Goal: Check status

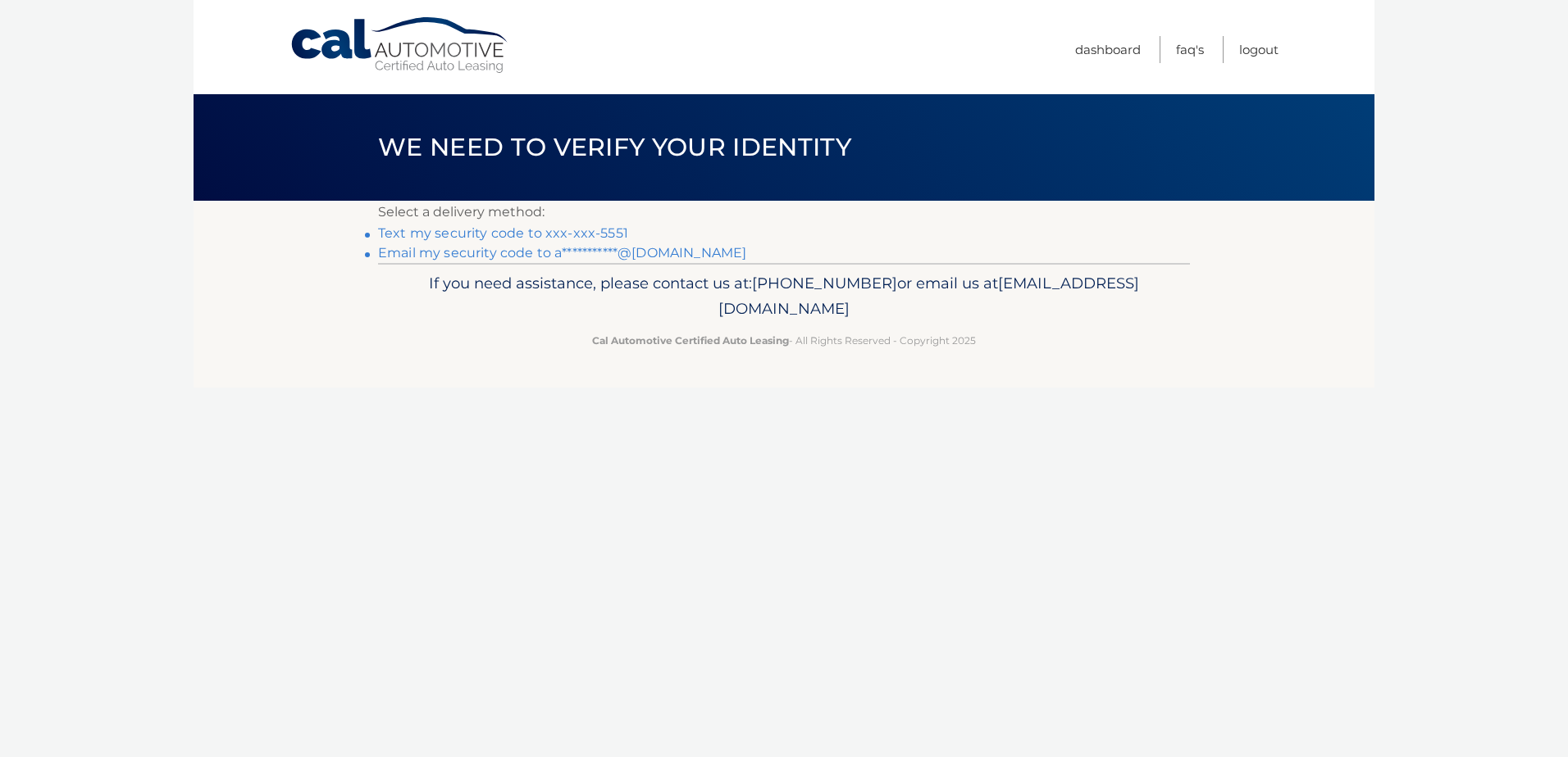
click at [504, 231] on link "Text my security code to xxx-xxx-5551" at bounding box center [503, 232] width 250 height 16
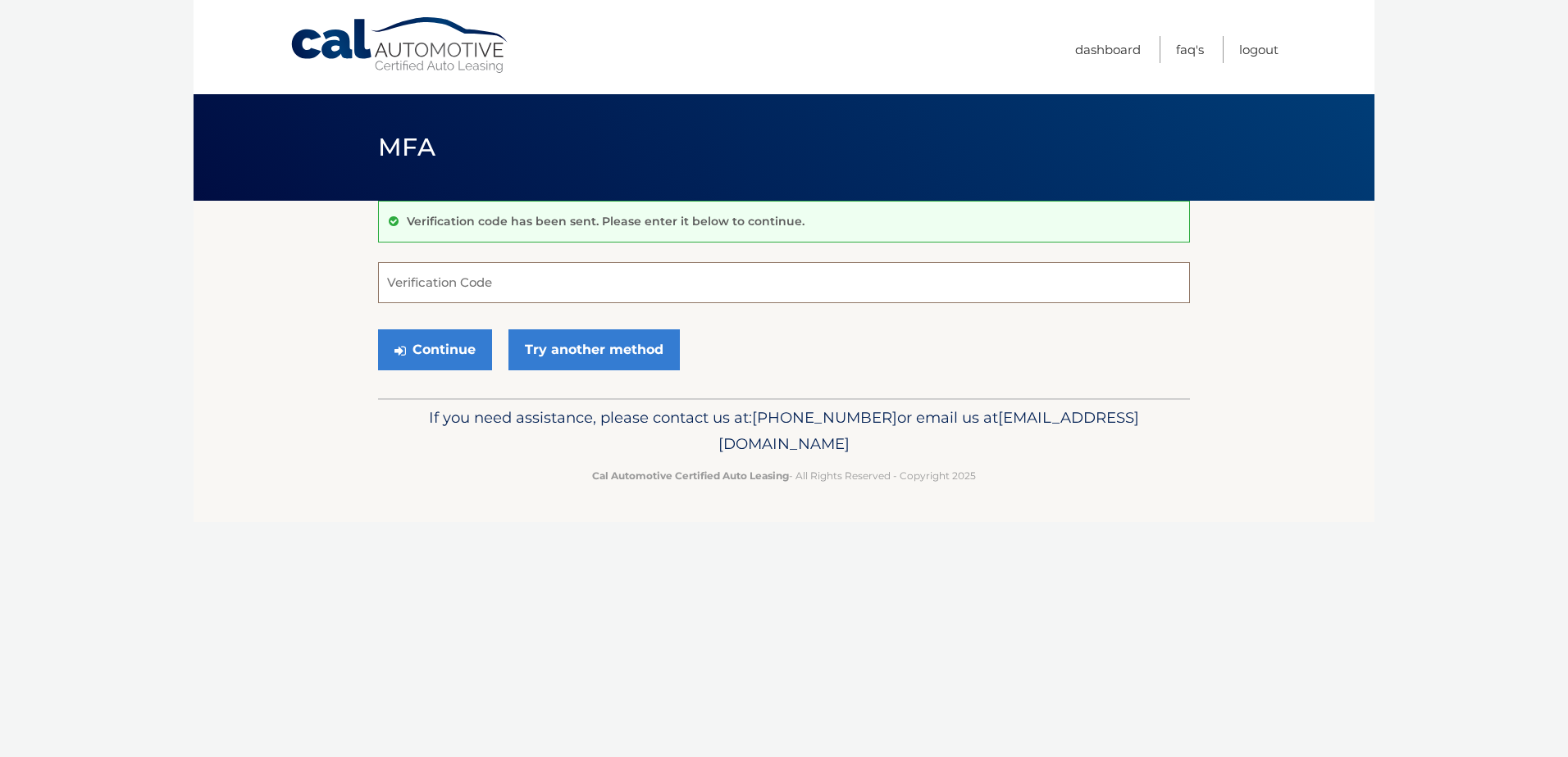
click at [474, 288] on input "Verification Code" at bounding box center [784, 283] width 812 height 41
type input "117092"
click at [446, 345] on button "Continue" at bounding box center [435, 350] width 114 height 41
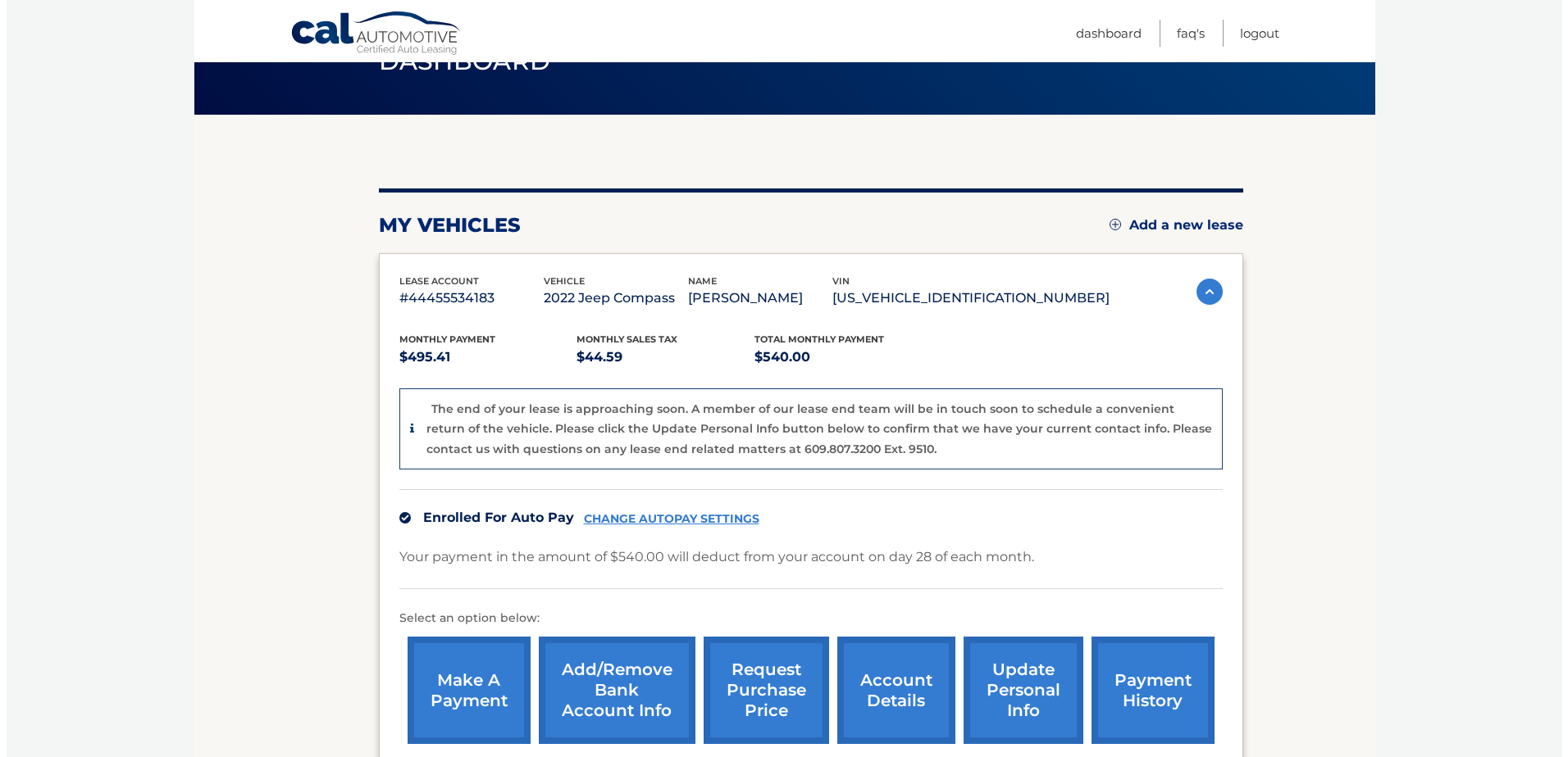
scroll to position [164, 0]
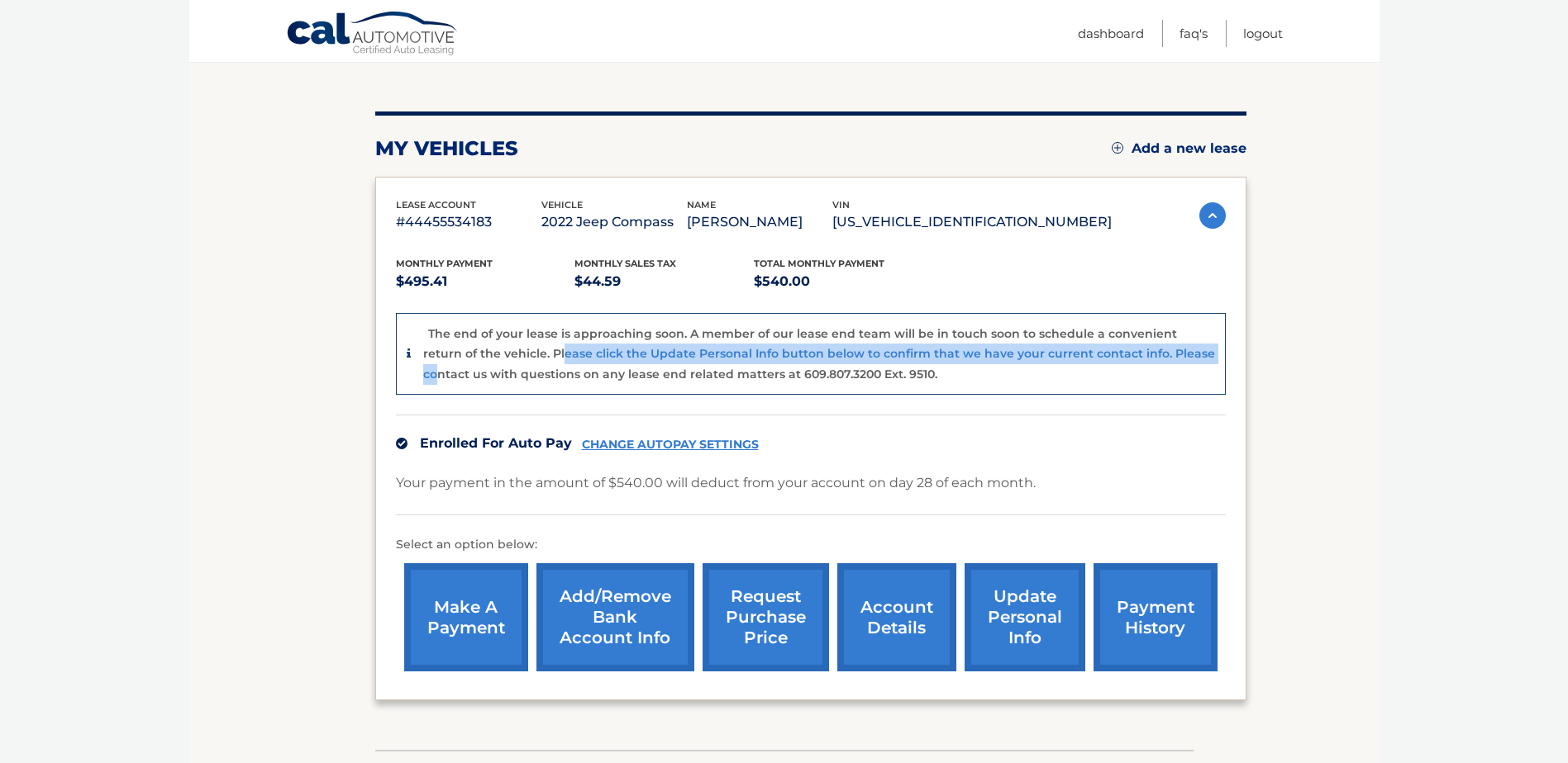
drag, startPoint x: 524, startPoint y: 348, endPoint x: 1177, endPoint y: 361, distance: 653.1
click at [1177, 361] on div "The end of your lease is approaching soon. A member of our lease end team will …" at bounding box center [819, 354] width 792 height 61
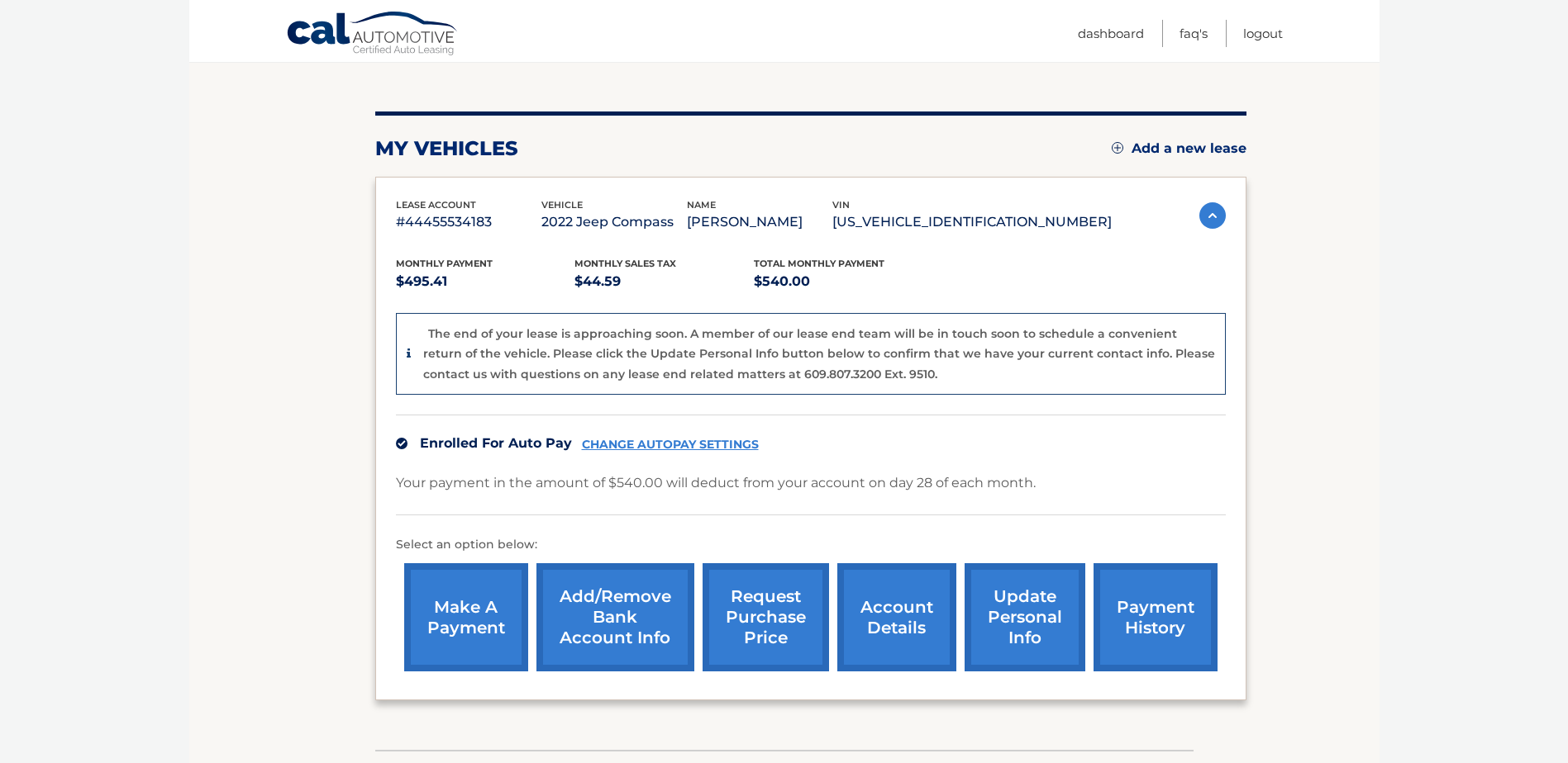
drag, startPoint x: 1177, startPoint y: 361, endPoint x: 1176, endPoint y: 374, distance: 13.0
click at [1176, 374] on div "The end of your lease is approaching soon. A member of our lease end team will …" at bounding box center [819, 354] width 792 height 61
click at [738, 593] on link "request purchase price" at bounding box center [765, 617] width 126 height 108
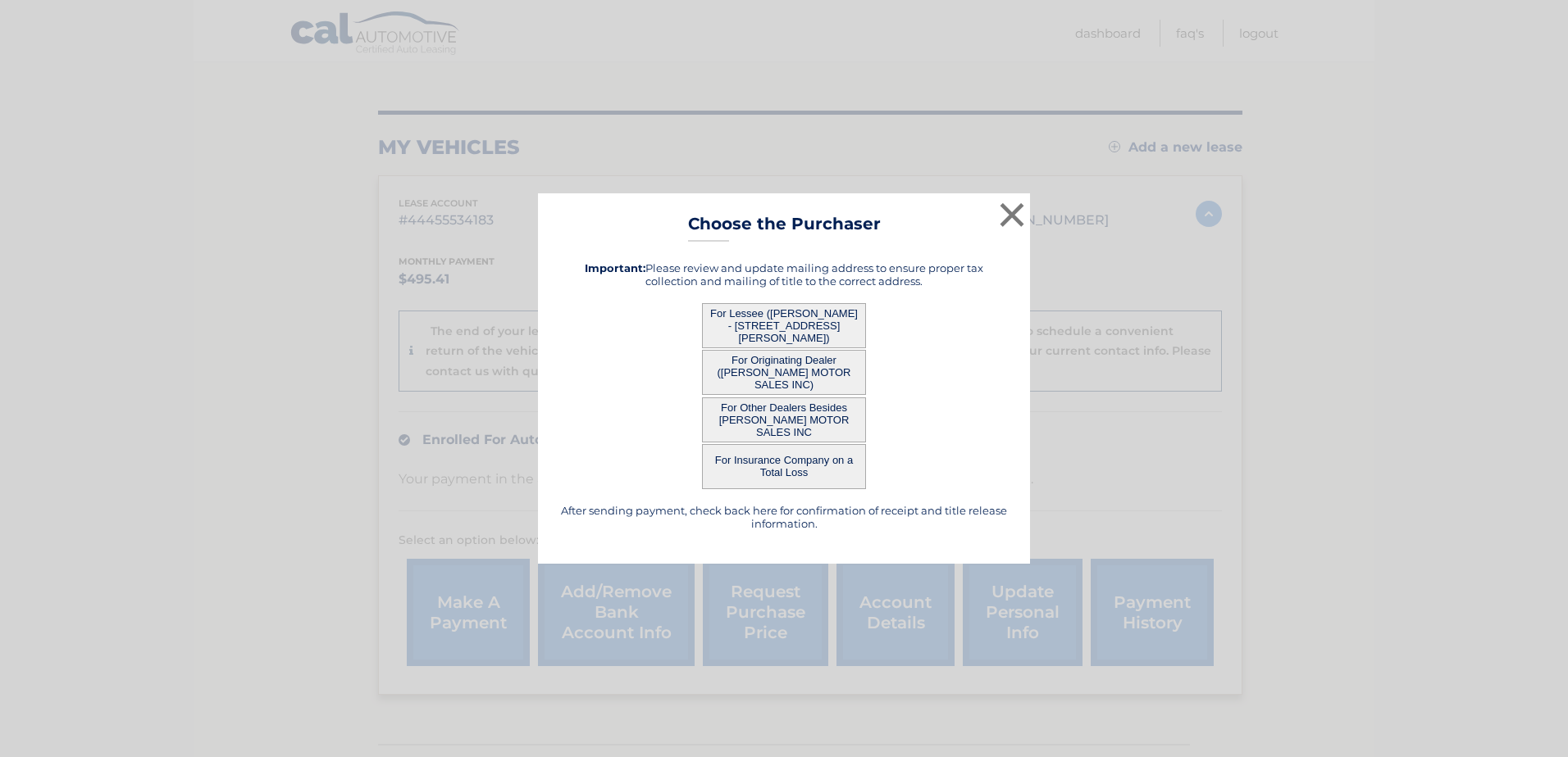
click at [788, 319] on button "For Lessee (ANDREW ARMAGOST - 63 DEYSHER RD, , FLEETWOOD, PA 19522)" at bounding box center [784, 326] width 164 height 45
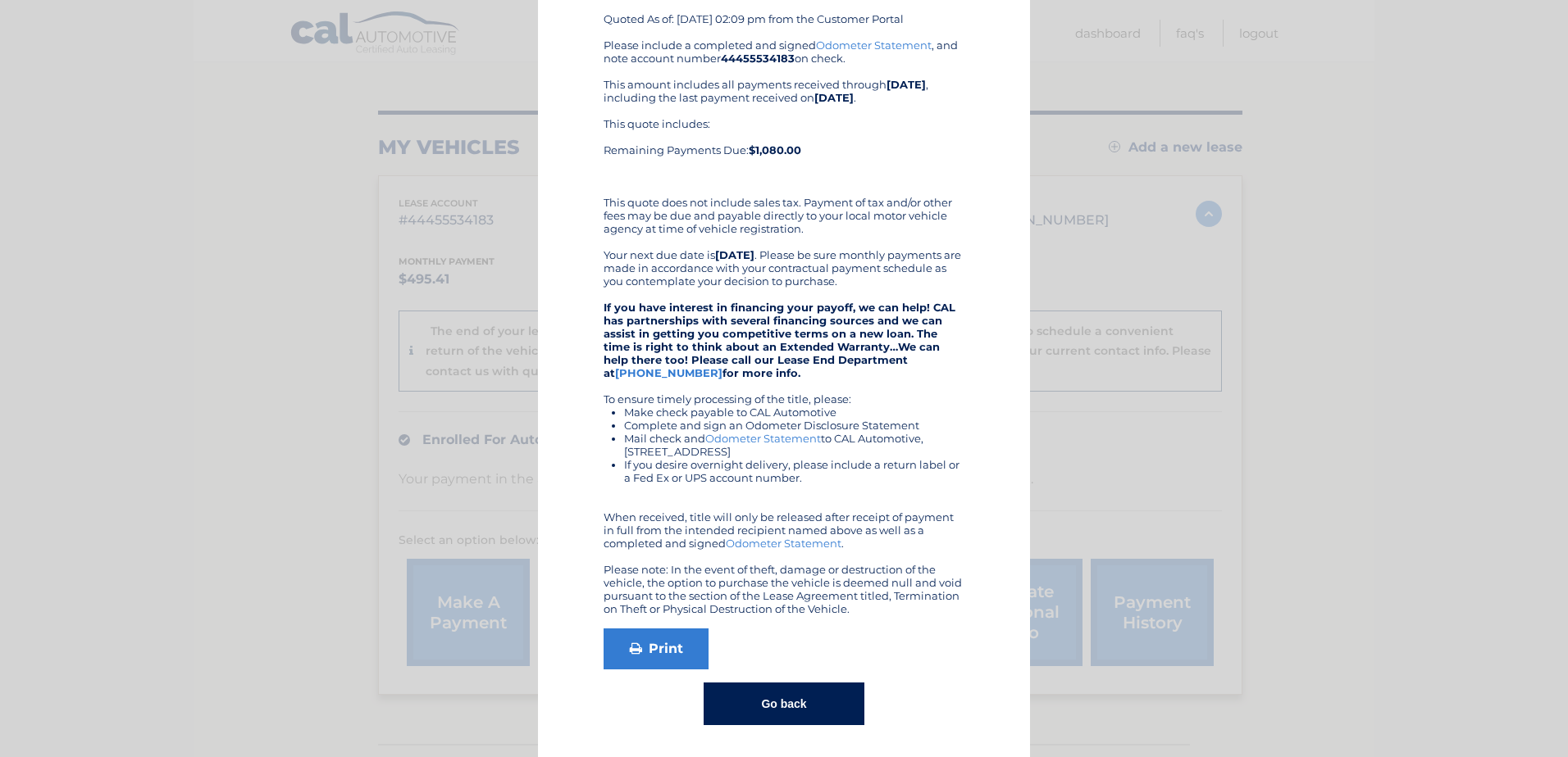
scroll to position [129, 0]
click at [646, 659] on link "Print" at bounding box center [656, 648] width 105 height 41
click at [763, 712] on button "Go back" at bounding box center [783, 703] width 160 height 43
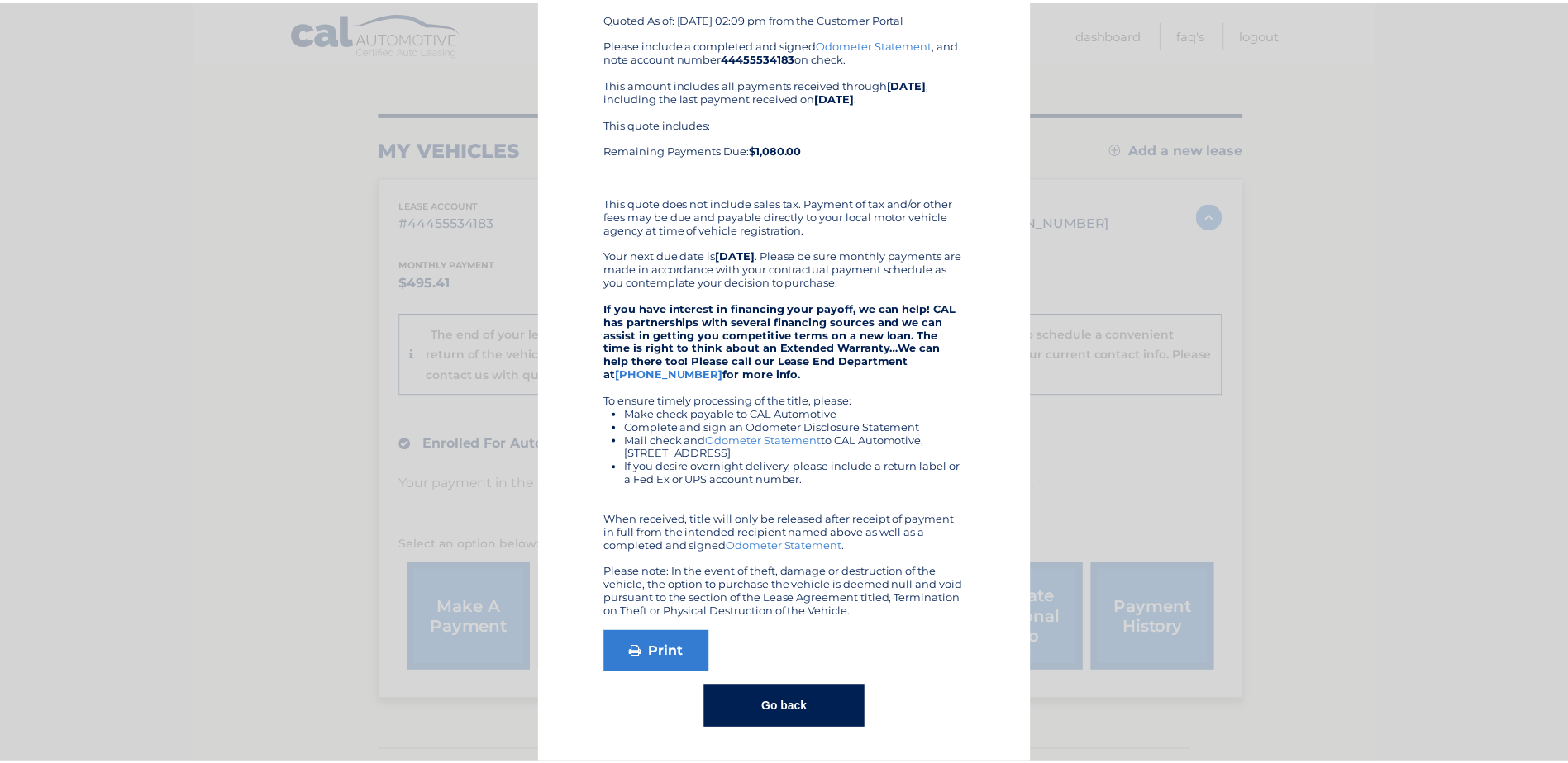
scroll to position [0, 0]
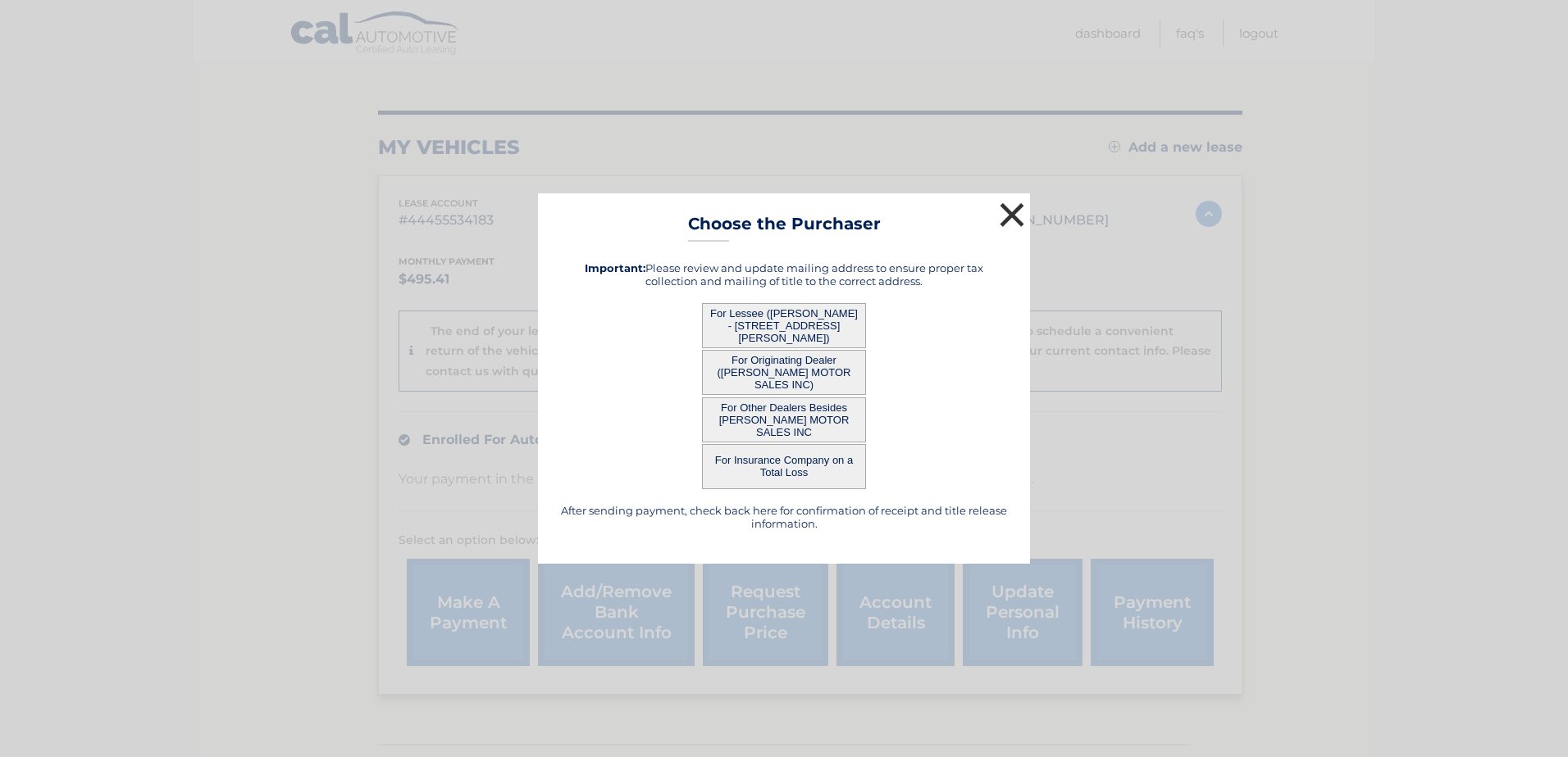
click at [1010, 214] on button "×" at bounding box center [1011, 214] width 33 height 33
